Goal: Information Seeking & Learning: Compare options

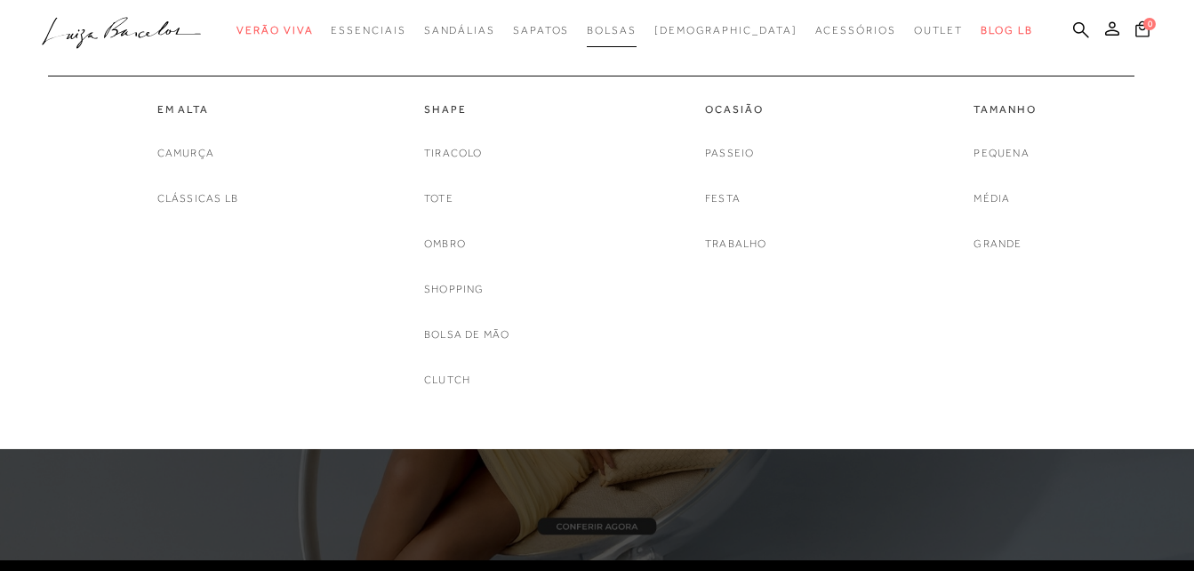
click at [637, 29] on span "Bolsas" at bounding box center [612, 30] width 50 height 12
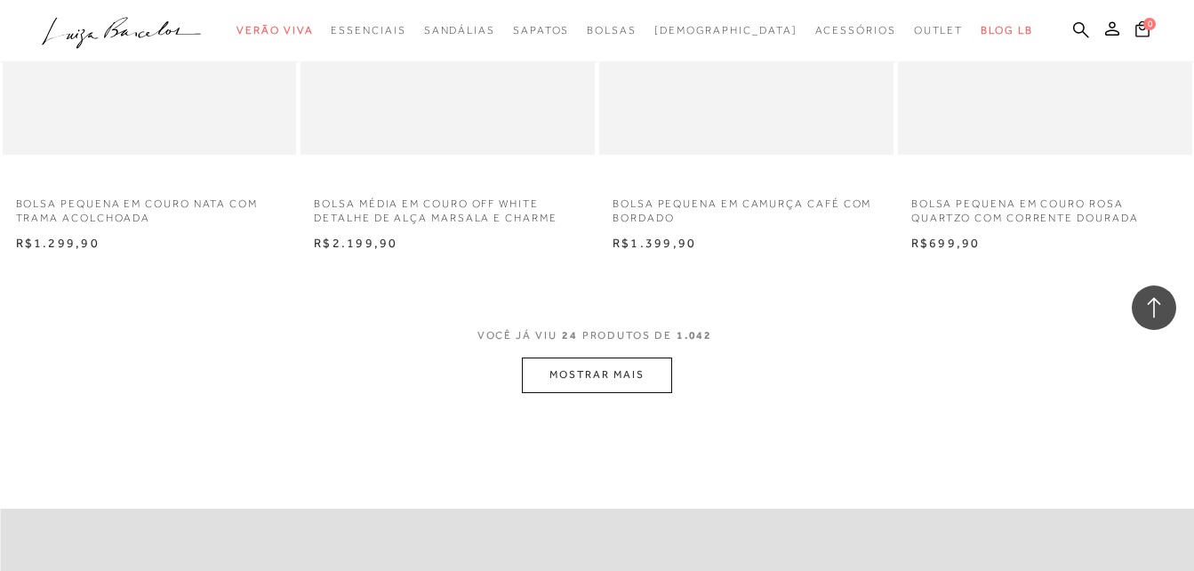
scroll to position [3233, 0]
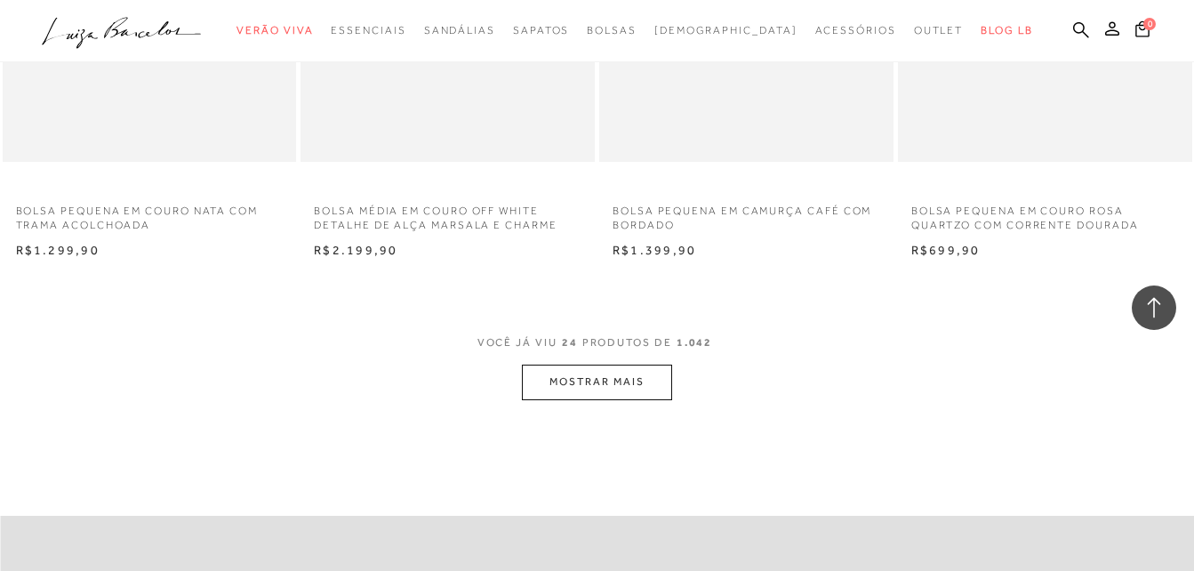
click at [625, 385] on button "MOSTRAR MAIS" at bounding box center [596, 382] width 149 height 35
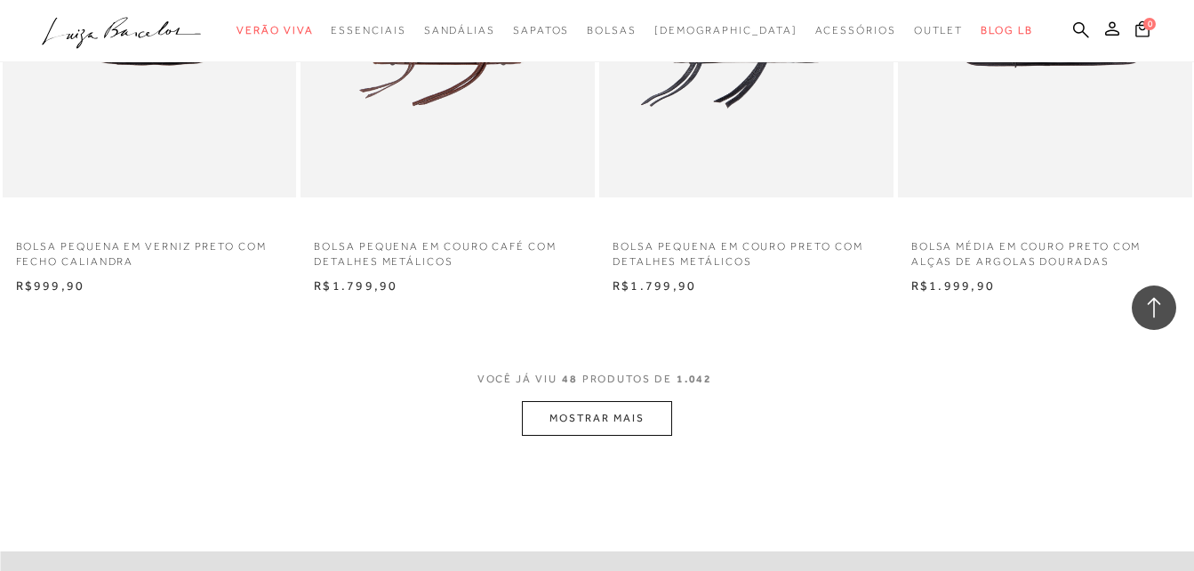
scroll to position [6597, 0]
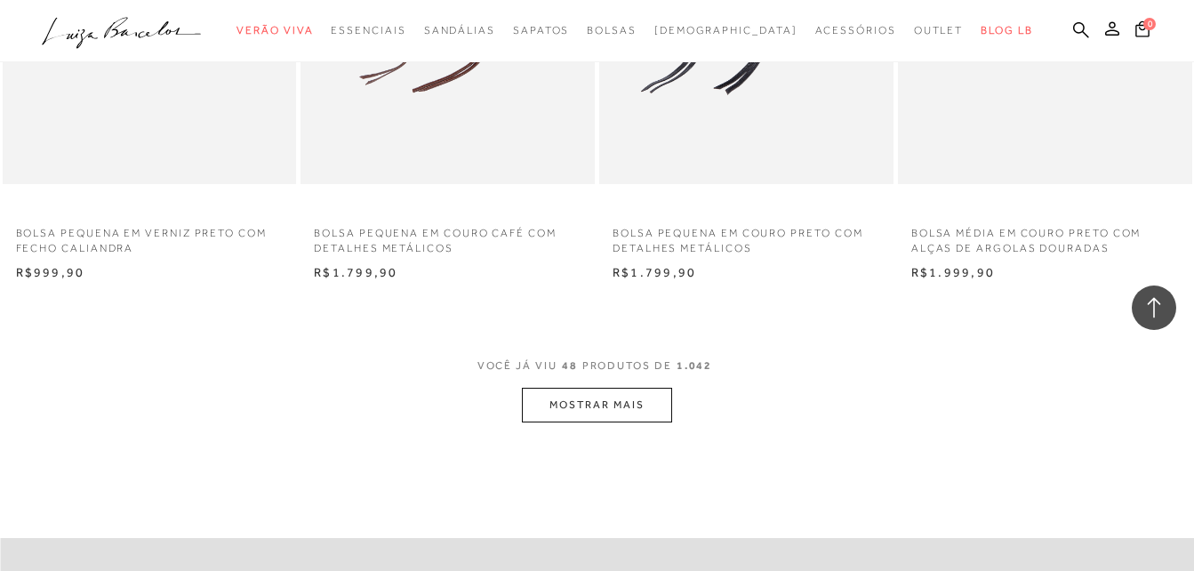
click at [566, 407] on button "MOSTRAR MAIS" at bounding box center [596, 405] width 149 height 35
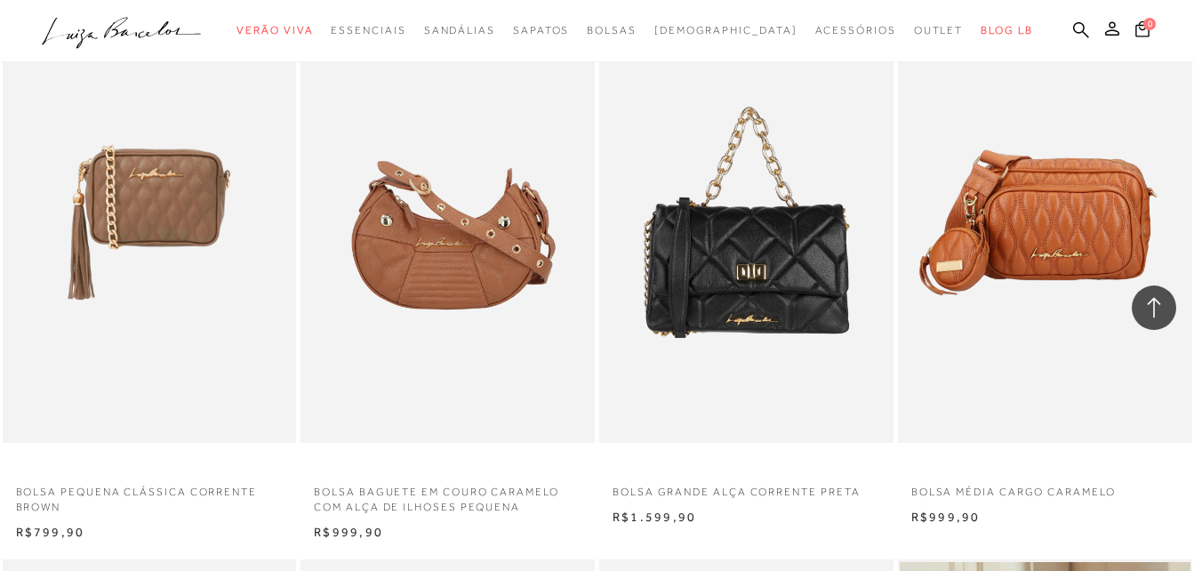
scroll to position [9157, 0]
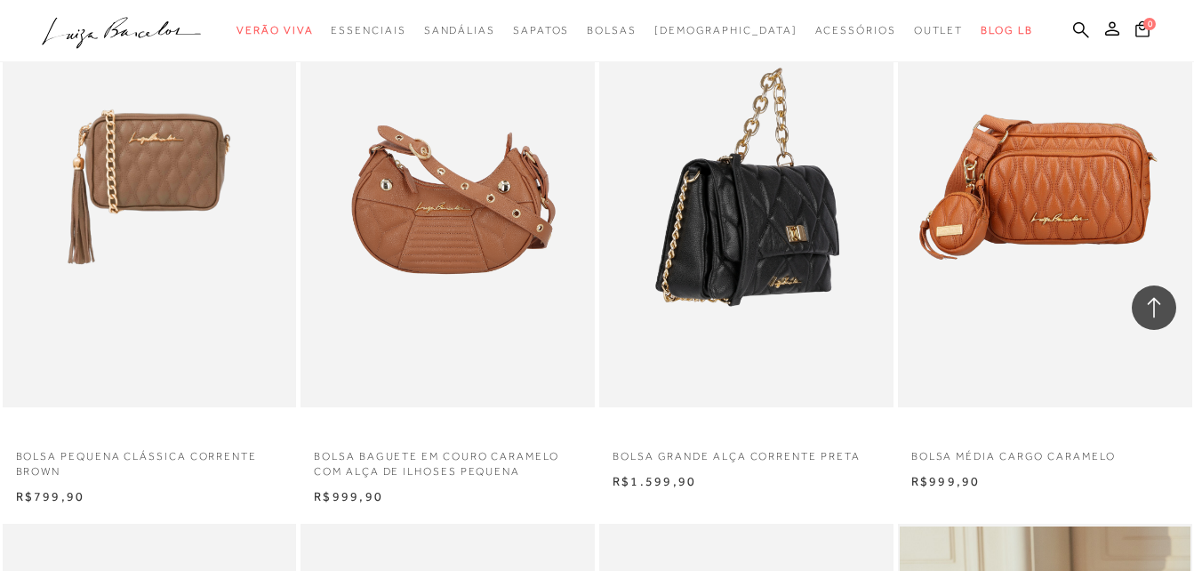
click at [725, 283] on img at bounding box center [747, 186] width 293 height 441
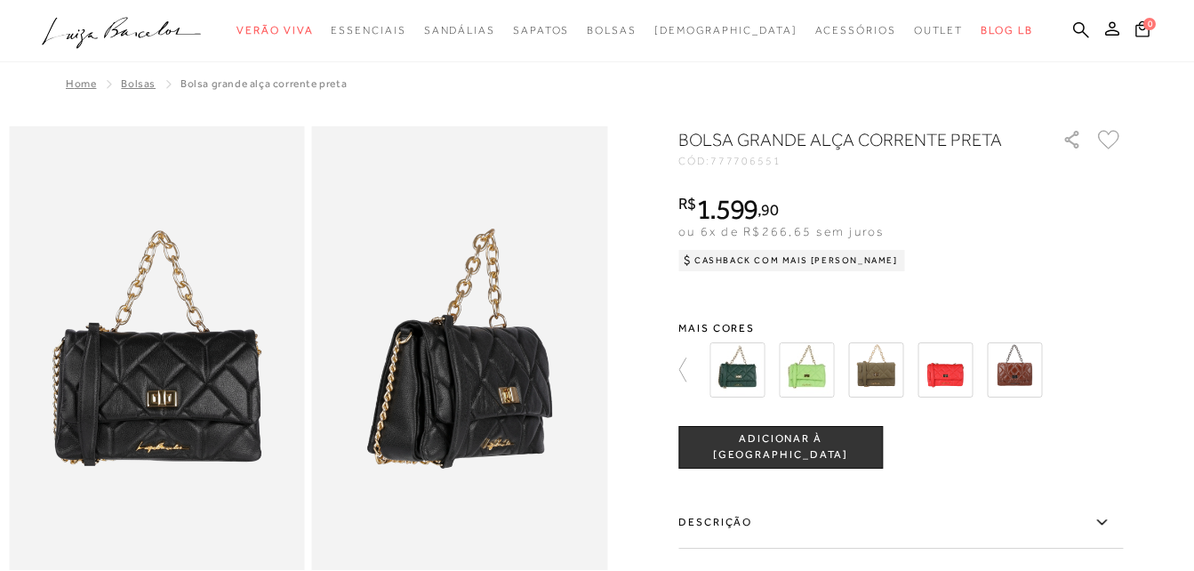
click at [731, 365] on img at bounding box center [737, 369] width 55 height 55
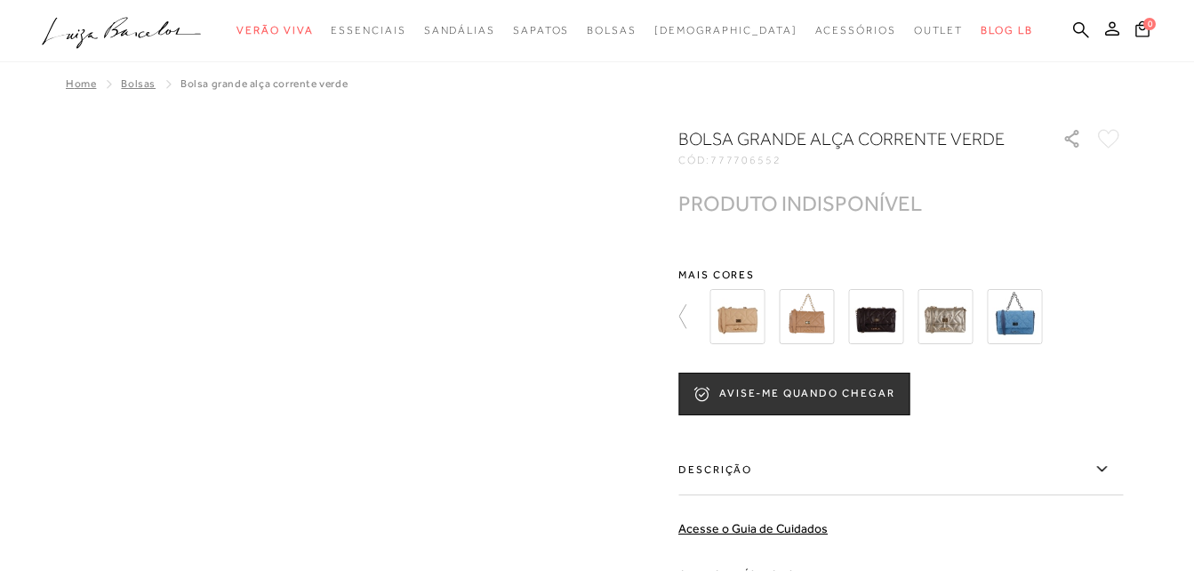
click at [737, 317] on img at bounding box center [737, 316] width 55 height 55
click at [740, 314] on img at bounding box center [737, 316] width 55 height 55
